Goal: Navigation & Orientation: Find specific page/section

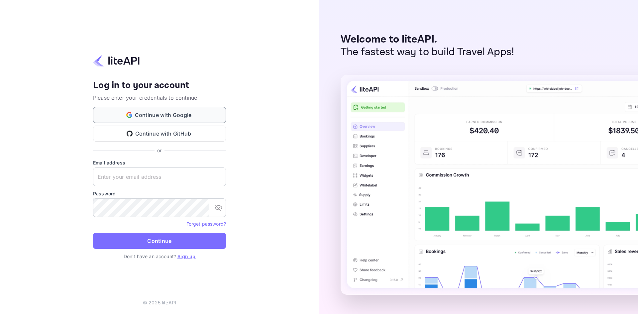
click at [164, 118] on button "Continue with Google" at bounding box center [159, 115] width 133 height 16
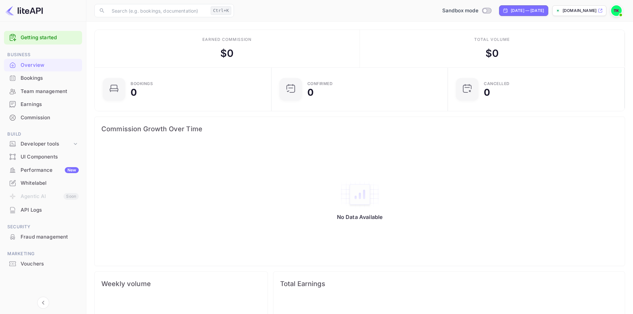
click at [41, 209] on div "API Logs" at bounding box center [50, 210] width 58 height 8
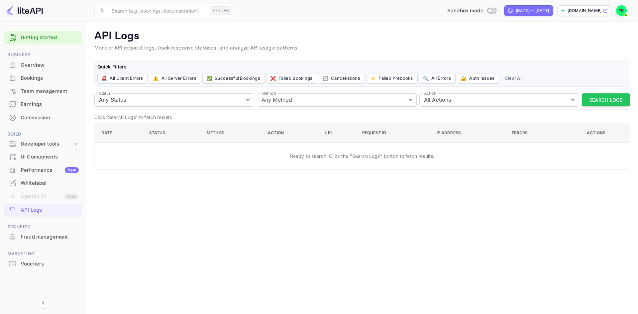
click at [46, 146] on div "Developer tools" at bounding box center [47, 144] width 52 height 8
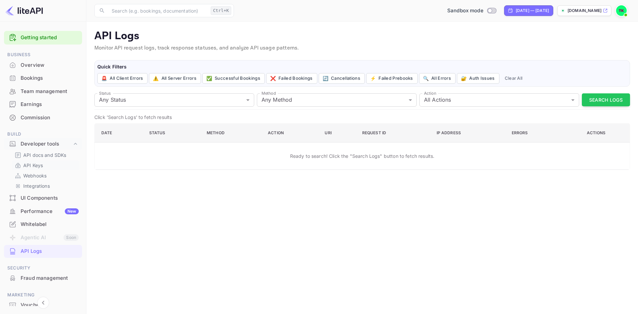
click at [37, 162] on div "API Keys" at bounding box center [45, 166] width 67 height 10
click at [36, 166] on p "API Keys" at bounding box center [33, 165] width 20 height 7
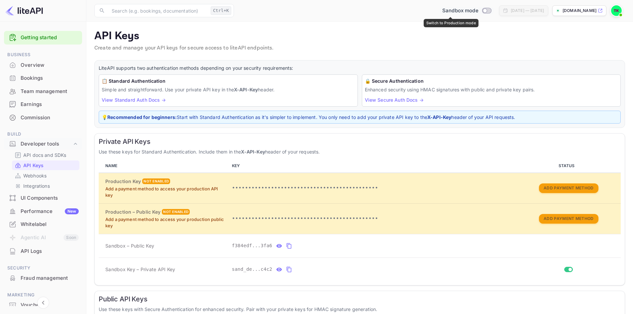
click at [478, 12] on input "Switch to Production mode" at bounding box center [484, 10] width 13 height 4
checkbox input "false"
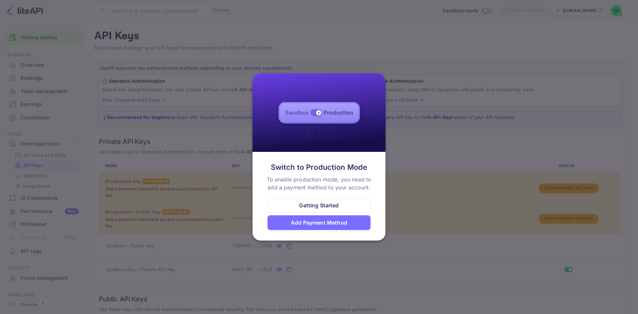
drag, startPoint x: 328, startPoint y: 203, endPoint x: 338, endPoint y: 198, distance: 11.2
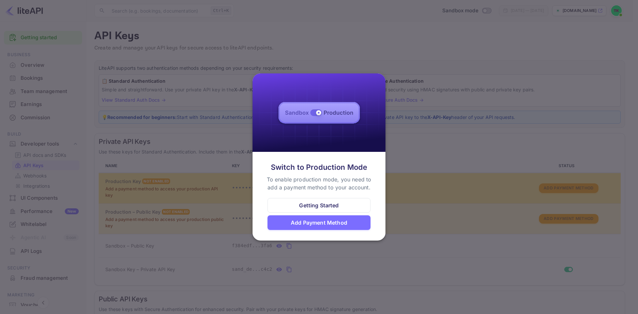
click at [328, 203] on div "Getting Started" at bounding box center [319, 205] width 40 height 8
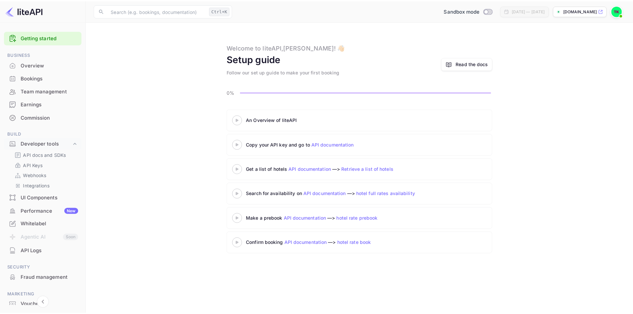
scroll to position [35, 0]
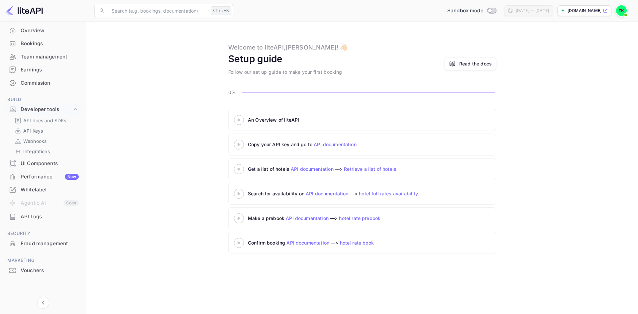
click at [41, 190] on div "Whitelabel" at bounding box center [50, 190] width 58 height 8
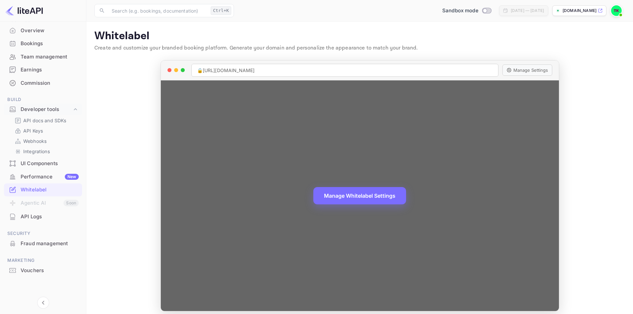
scroll to position [5, 0]
